Goal: Ask a question

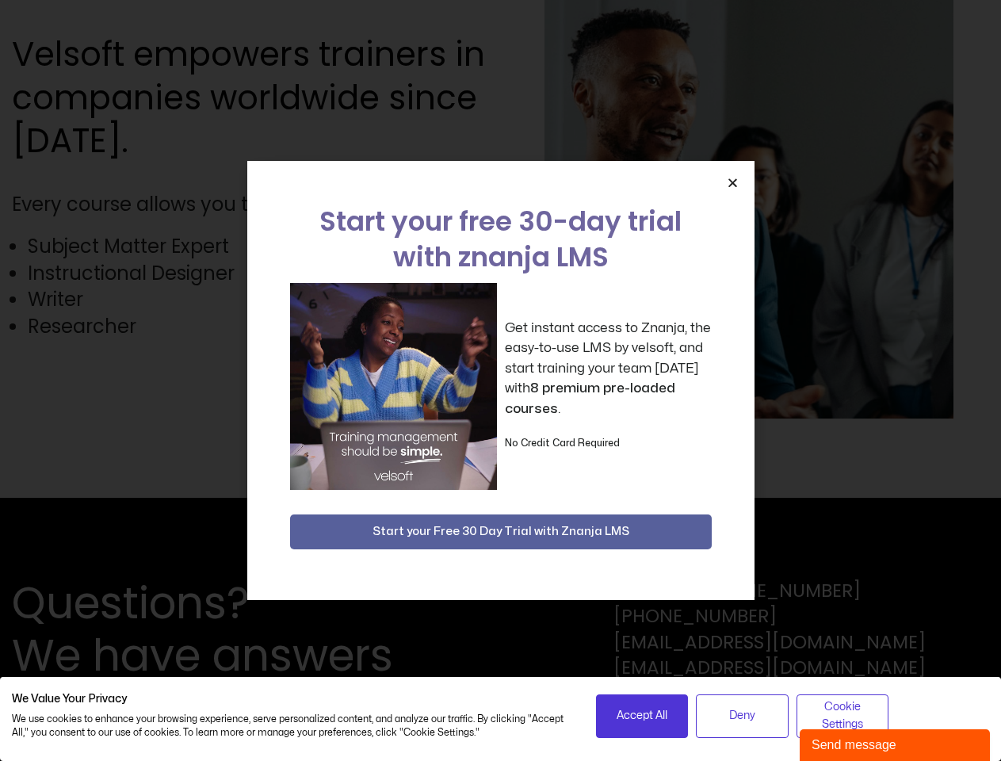
click at [500, 380] on div "Get instant access to Znanja, the easy-to-use LMS by velsoft, and start trainin…" at bounding box center [500, 386] width 421 height 207
click at [732, 182] on icon "Close" at bounding box center [733, 183] width 12 height 12
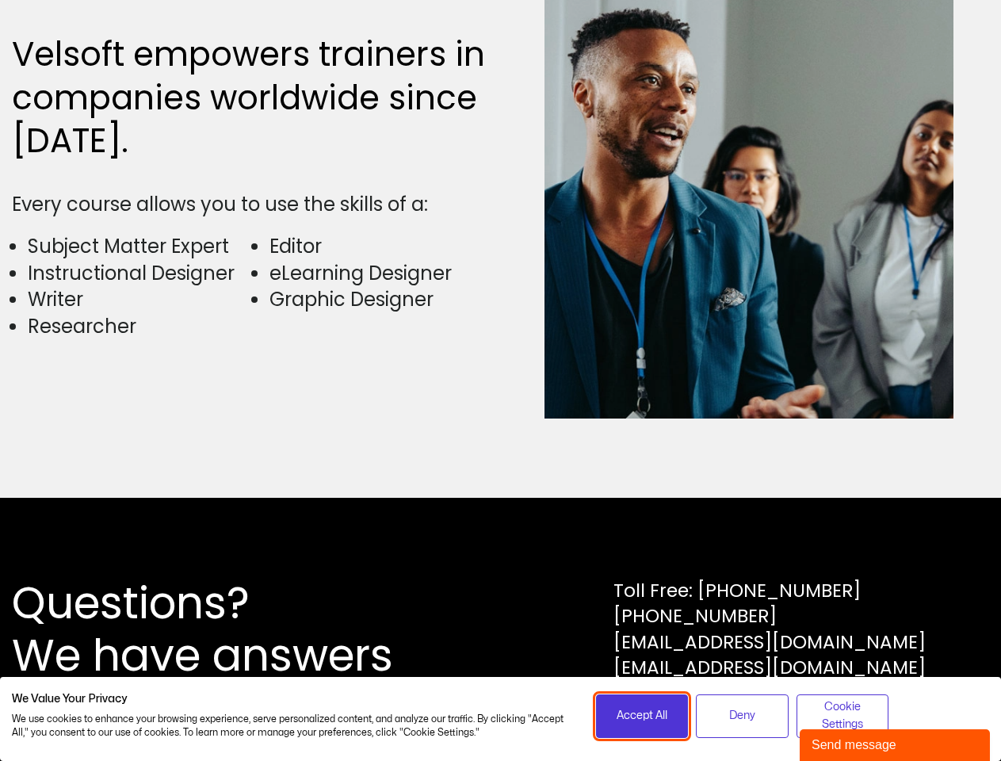
click at [642, 715] on span "Accept All" at bounding box center [641, 715] width 51 height 17
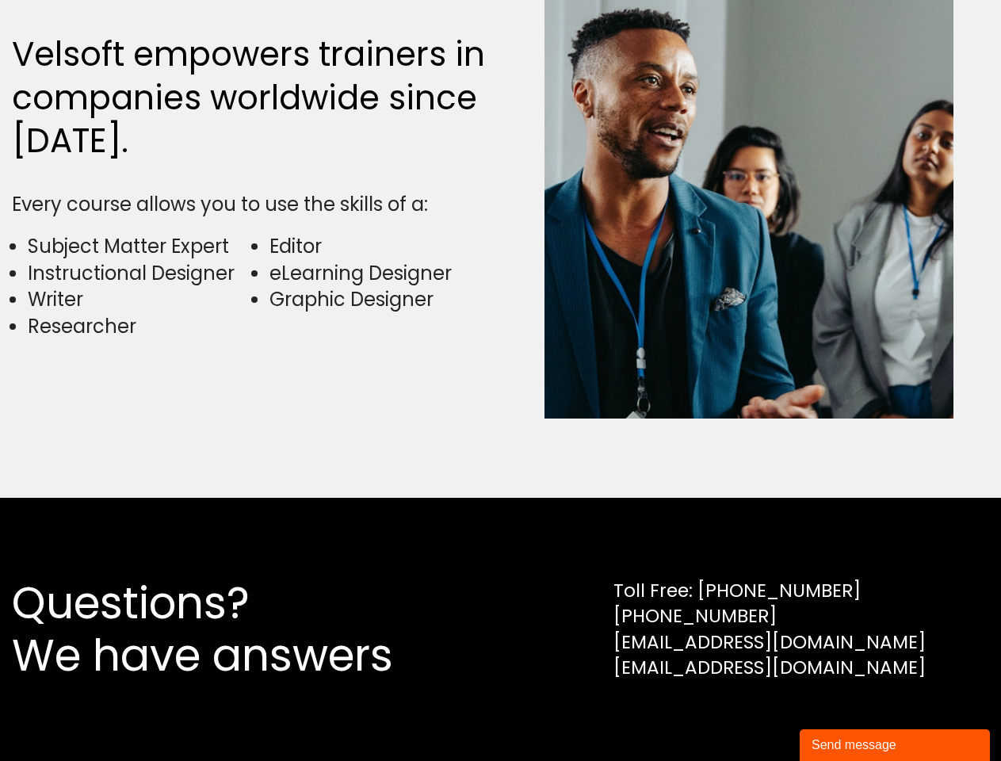
click at [742, 715] on div "Questions? We have answers Toll Free: [PHONE_NUMBER] [PHONE_NUMBER] [EMAIL_ADDR…" at bounding box center [500, 629] width 1001 height 263
click at [842, 715] on div "Questions? We have answers Toll Free: [PHONE_NUMBER] [PHONE_NUMBER] [EMAIL_ADDR…" at bounding box center [500, 629] width 1001 height 263
click at [894, 745] on div "Send message" at bounding box center [894, 744] width 166 height 19
